Goal: Information Seeking & Learning: Learn about a topic

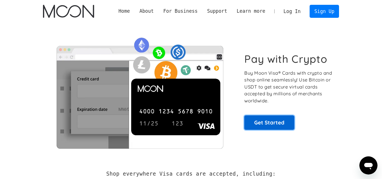
click at [286, 121] on link "Get Started" at bounding box center [269, 122] width 50 height 14
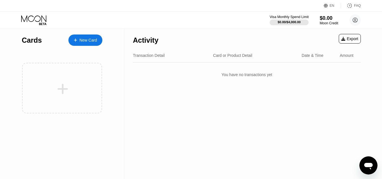
click at [292, 16] on div "Visa Monthly Spend Limit" at bounding box center [289, 17] width 39 height 4
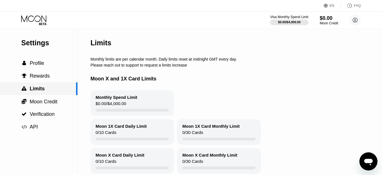
click at [52, 87] on div " Limits" at bounding box center [38, 89] width 76 height 6
click at [45, 100] on span "Moon Credit" at bounding box center [44, 102] width 28 height 6
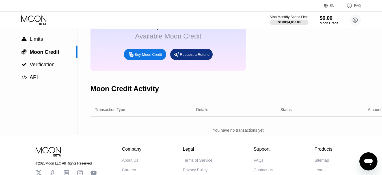
scroll to position [48, 0]
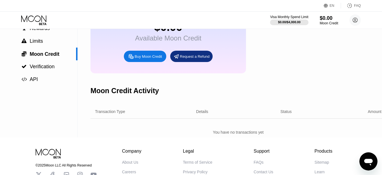
click at [372, 167] on div "Open messaging window" at bounding box center [368, 161] width 17 height 17
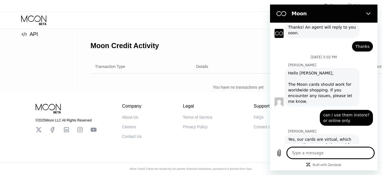
scroll to position [104, 0]
click at [258, 115] on div "FAQs" at bounding box center [259, 117] width 10 height 5
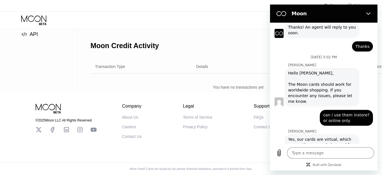
scroll to position [303, 0]
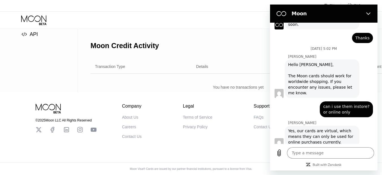
type textarea "x"
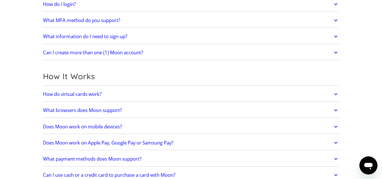
scroll to position [113, 0]
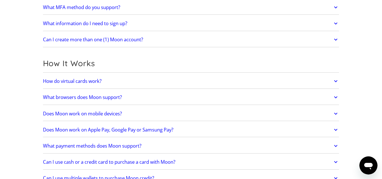
click at [118, 126] on link "Does Moon work on Apple Pay, Google Pay or Samsung Pay?" at bounding box center [191, 130] width 296 height 12
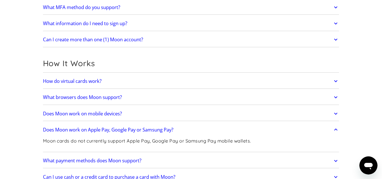
click at [118, 126] on link "Does Moon work on Apple Pay, Google Pay or Samsung Pay?" at bounding box center [191, 130] width 296 height 12
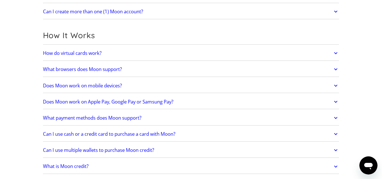
scroll to position [141, 0]
click at [120, 120] on h2 "What payment methods does Moon support?" at bounding box center [92, 118] width 98 height 6
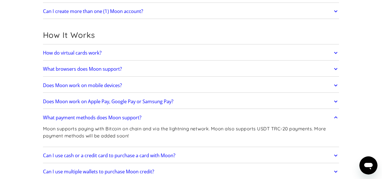
click at [123, 117] on h2 "What payment methods does Moon support?" at bounding box center [92, 118] width 98 height 6
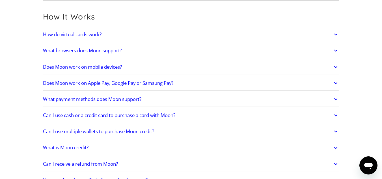
scroll to position [170, 0]
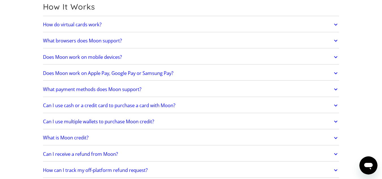
click at [130, 106] on h2 "Can I use cash or a credit card to purchase a card with Moon?" at bounding box center [109, 106] width 132 height 6
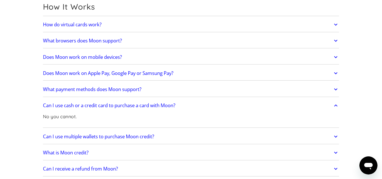
click at [116, 110] on link "Can I use cash or a credit card to purchase a card with Moon?" at bounding box center [191, 106] width 296 height 12
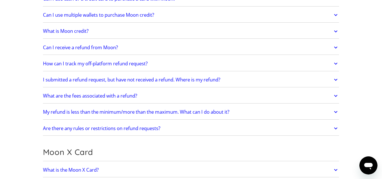
scroll to position [283, 0]
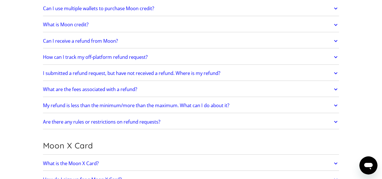
click at [117, 120] on h2 "Are there any rules or restrictions on refund requests?" at bounding box center [101, 122] width 117 height 6
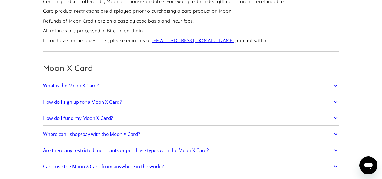
scroll to position [424, 0]
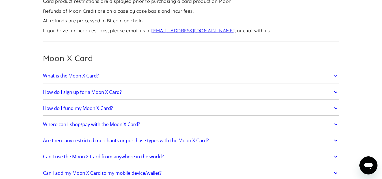
click at [113, 143] on h2 "Are there any restricted merchants or purchase types with the Moon X Card?" at bounding box center [126, 141] width 166 height 6
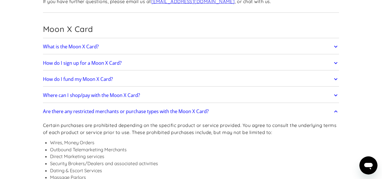
scroll to position [481, 0]
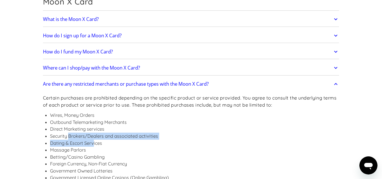
click at [94, 143] on ul "Wires, Money Orders Outbound Telemarketing Merchants Direct Marketing services …" at bounding box center [191, 160] width 296 height 97
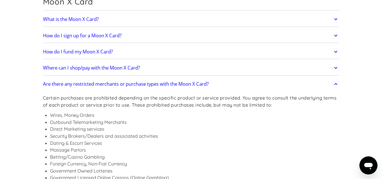
click at [95, 142] on li "Dating & Escort Services" at bounding box center [194, 143] width 289 height 7
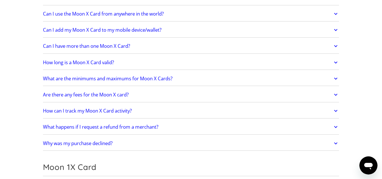
scroll to position [764, 0]
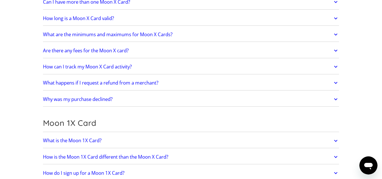
click at [142, 85] on h2 "What happens if I request a refund from a merchant?" at bounding box center [100, 83] width 115 height 6
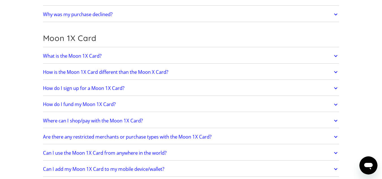
scroll to position [905, 0]
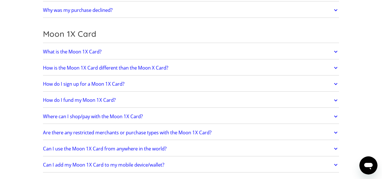
click at [186, 131] on h2 "Are there any restricted merchants or purchase types with the Moon 1X Card?" at bounding box center [127, 133] width 169 height 6
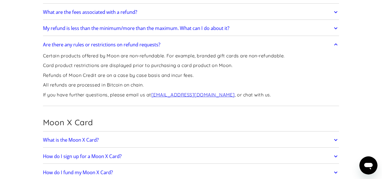
scroll to position [283, 0]
